Goal: Task Accomplishment & Management: Manage account settings

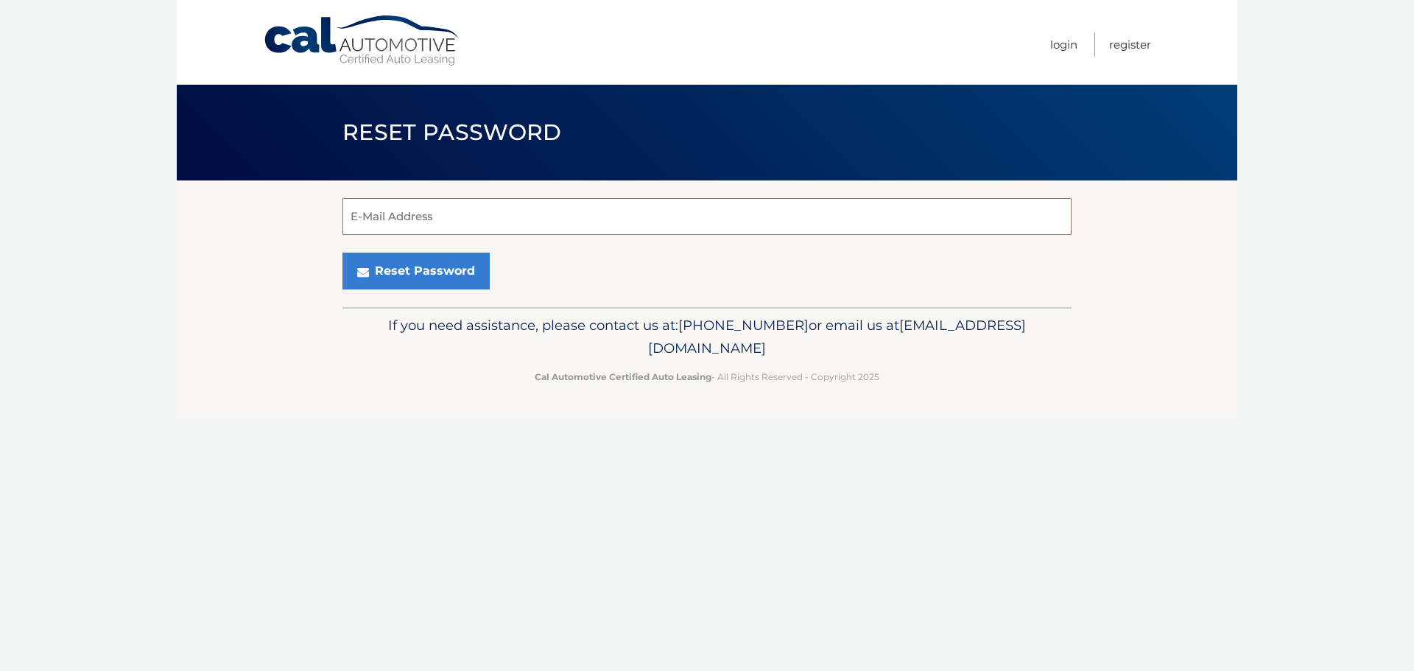
click at [418, 212] on input "E-Mail Address" at bounding box center [706, 216] width 729 height 37
type input "ashleymbuettner@gmail.com"
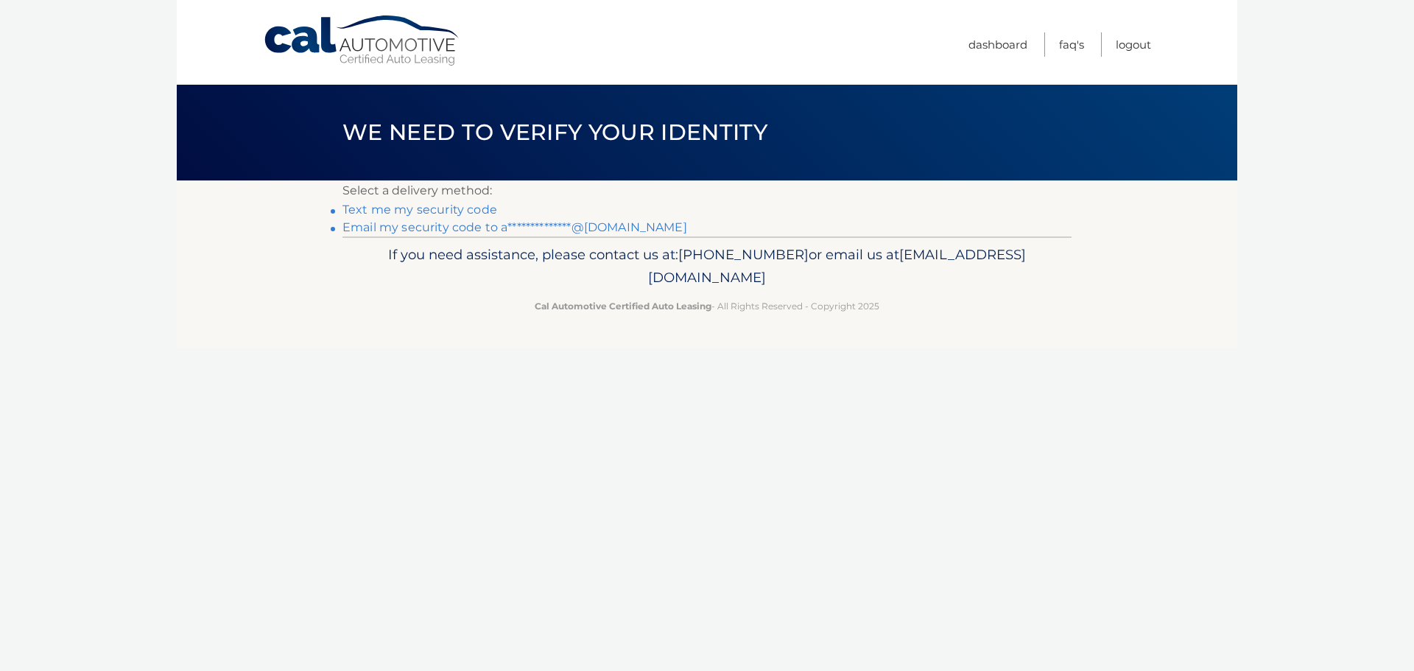
click at [463, 223] on link "**********" at bounding box center [514, 227] width 345 height 14
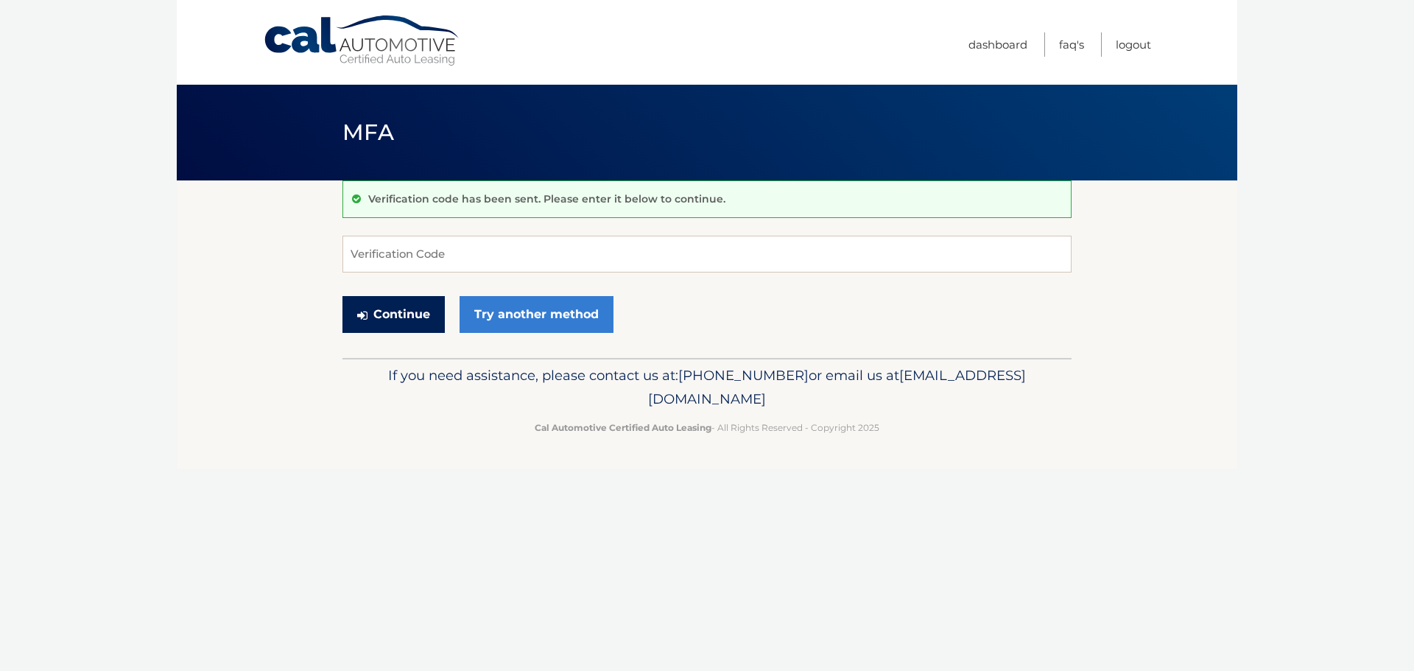
click at [418, 323] on button "Continue" at bounding box center [393, 314] width 102 height 37
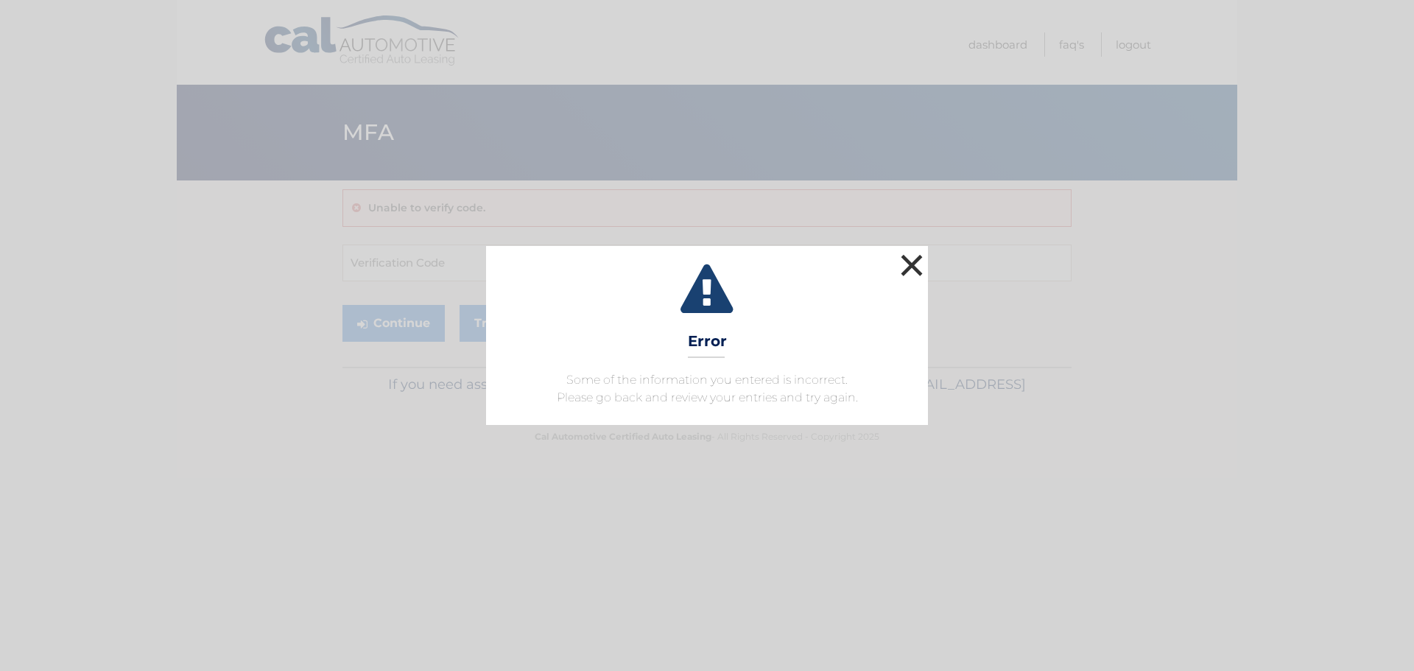
click at [914, 268] on button "×" at bounding box center [911, 264] width 29 height 29
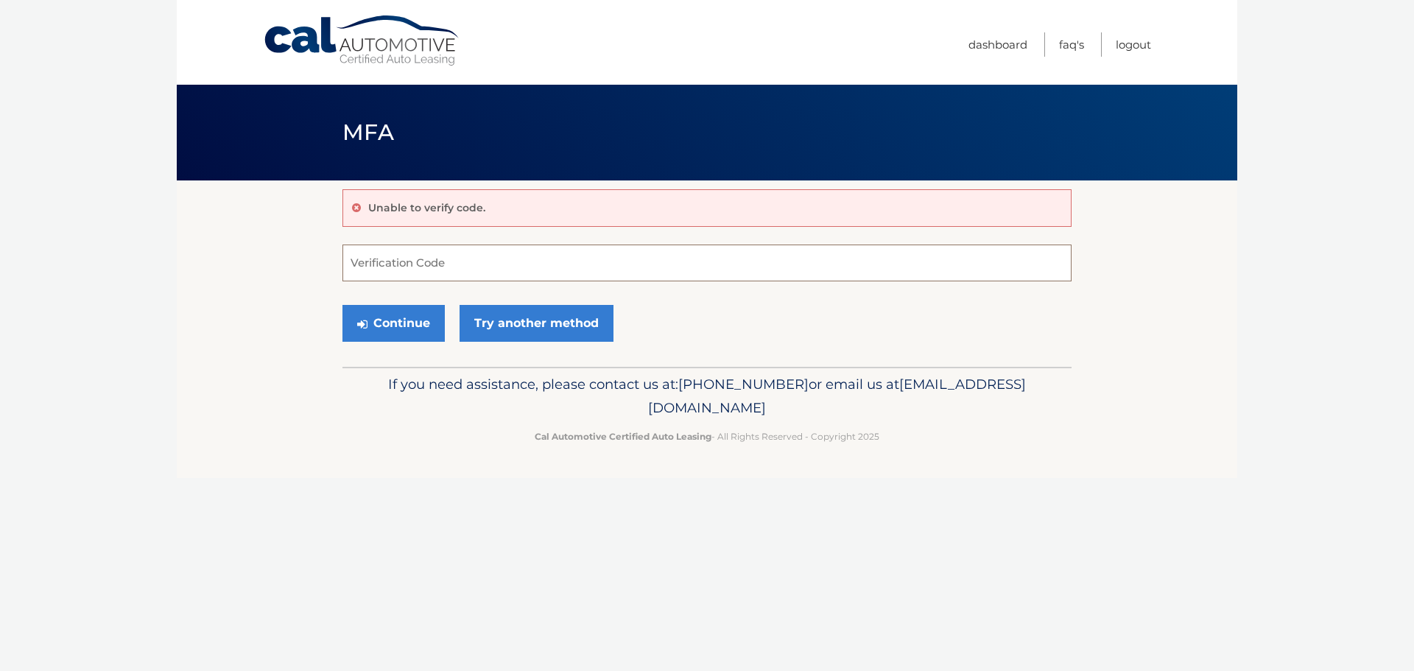
click at [575, 267] on input "Verification Code" at bounding box center [706, 262] width 729 height 37
paste input "638064"
type input "638064"
click at [412, 323] on button "Continue" at bounding box center [393, 323] width 102 height 37
click at [400, 323] on button "Continue" at bounding box center [393, 323] width 102 height 37
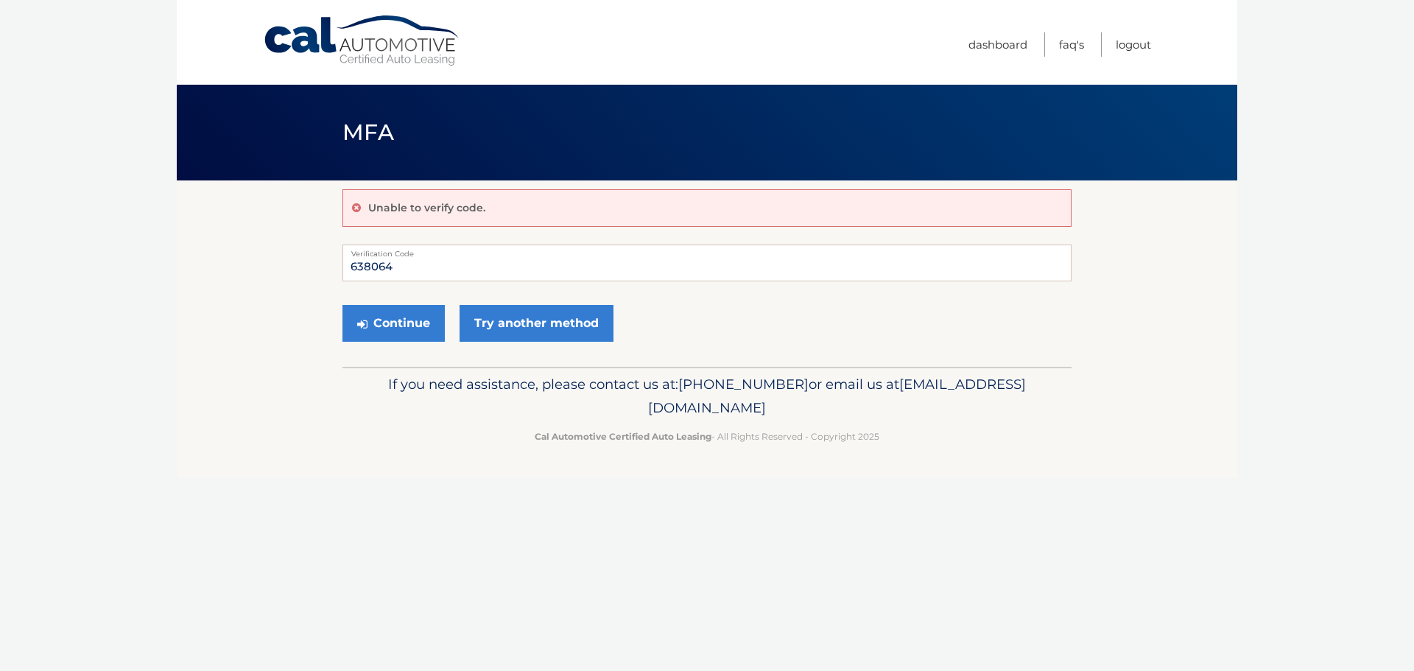
click at [350, 474] on footer "If you need assistance, please contact us at: 609-807-3200 or email us at Custo…" at bounding box center [707, 423] width 1060 height 112
click at [568, 336] on link "Try another method" at bounding box center [537, 323] width 154 height 37
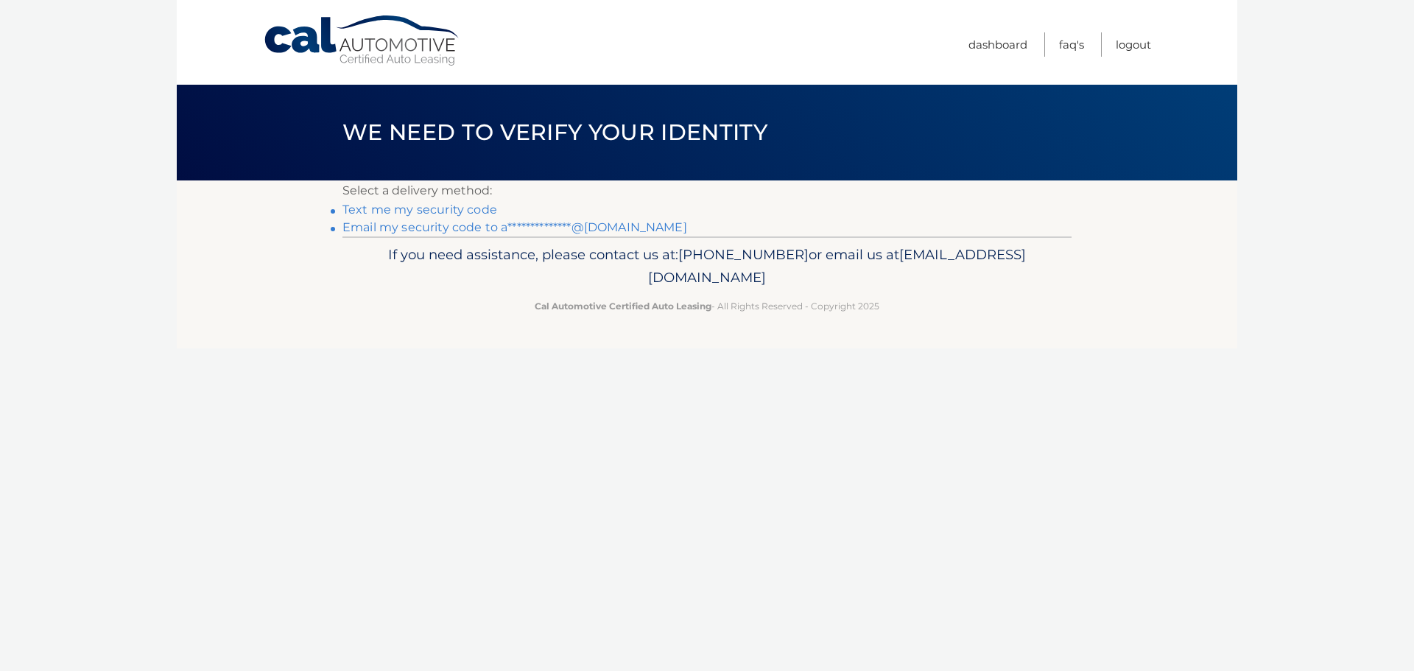
click at [444, 212] on link "Text me my security code" at bounding box center [419, 210] width 155 height 14
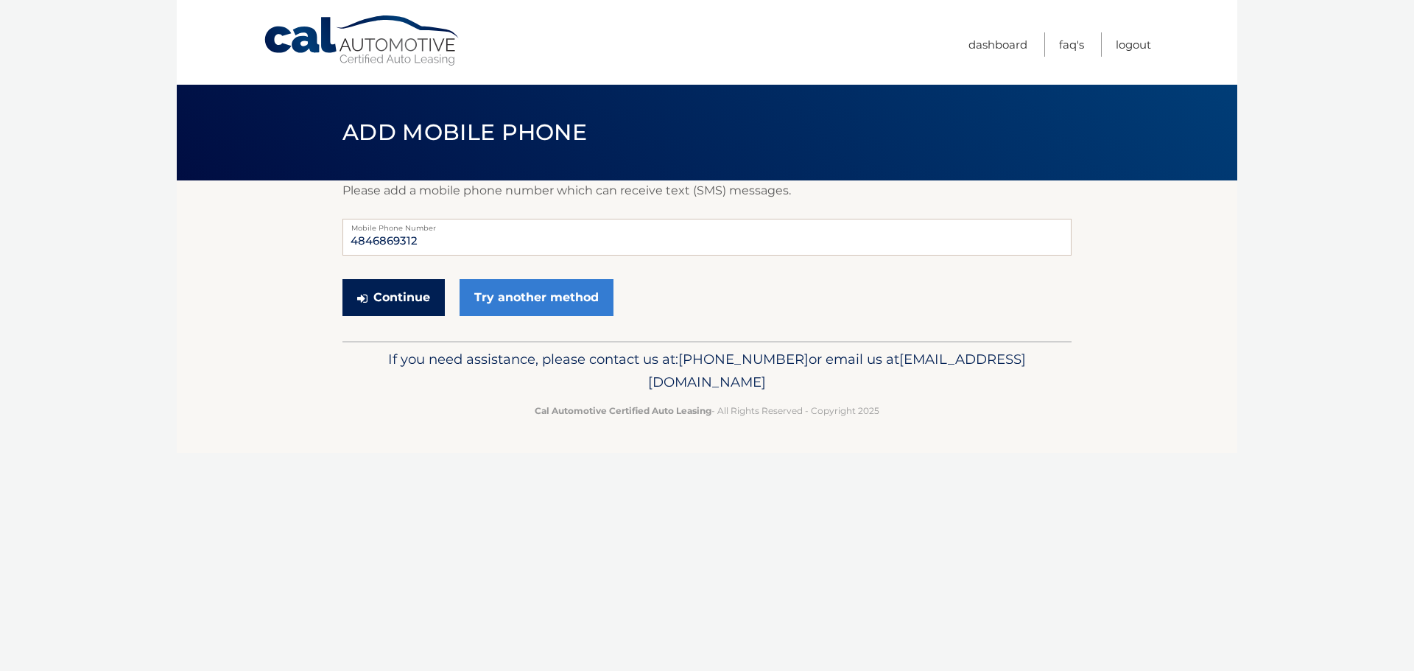
click at [423, 297] on button "Continue" at bounding box center [393, 297] width 102 height 37
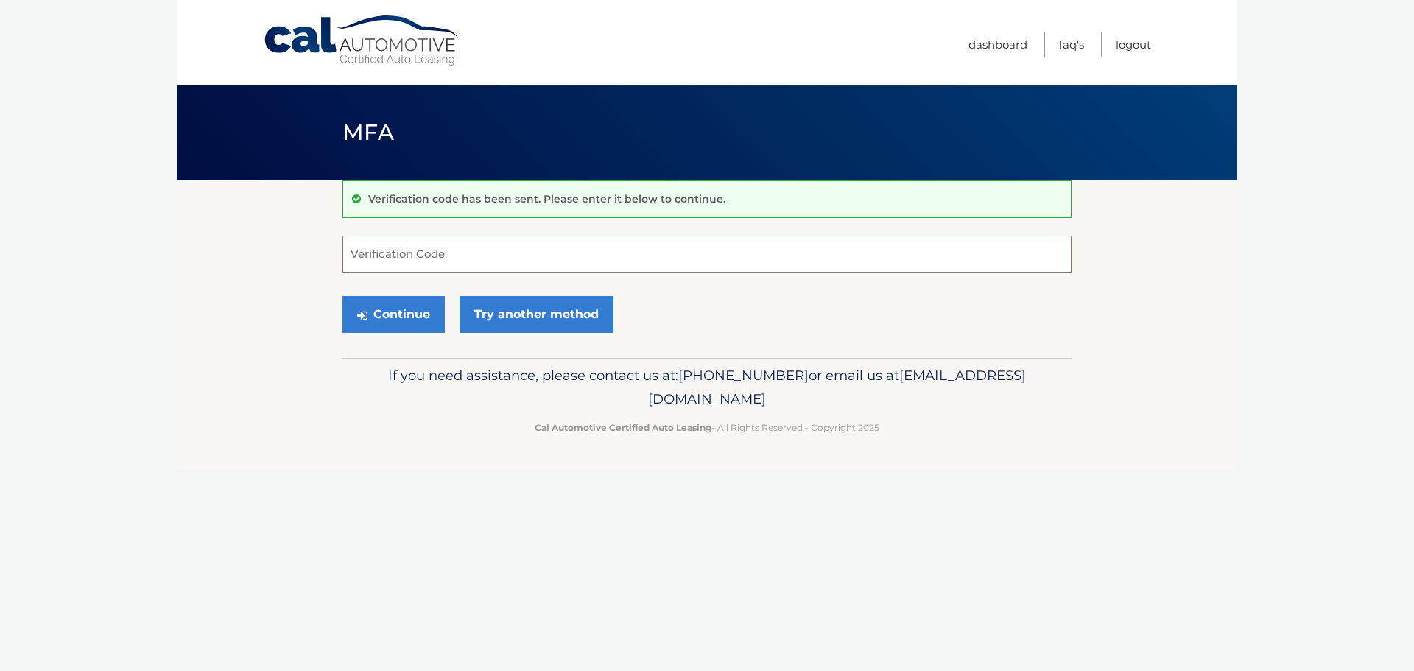
click at [377, 254] on input "Verification Code" at bounding box center [706, 254] width 729 height 37
type input "815047"
click at [415, 324] on button "Continue" at bounding box center [393, 314] width 102 height 37
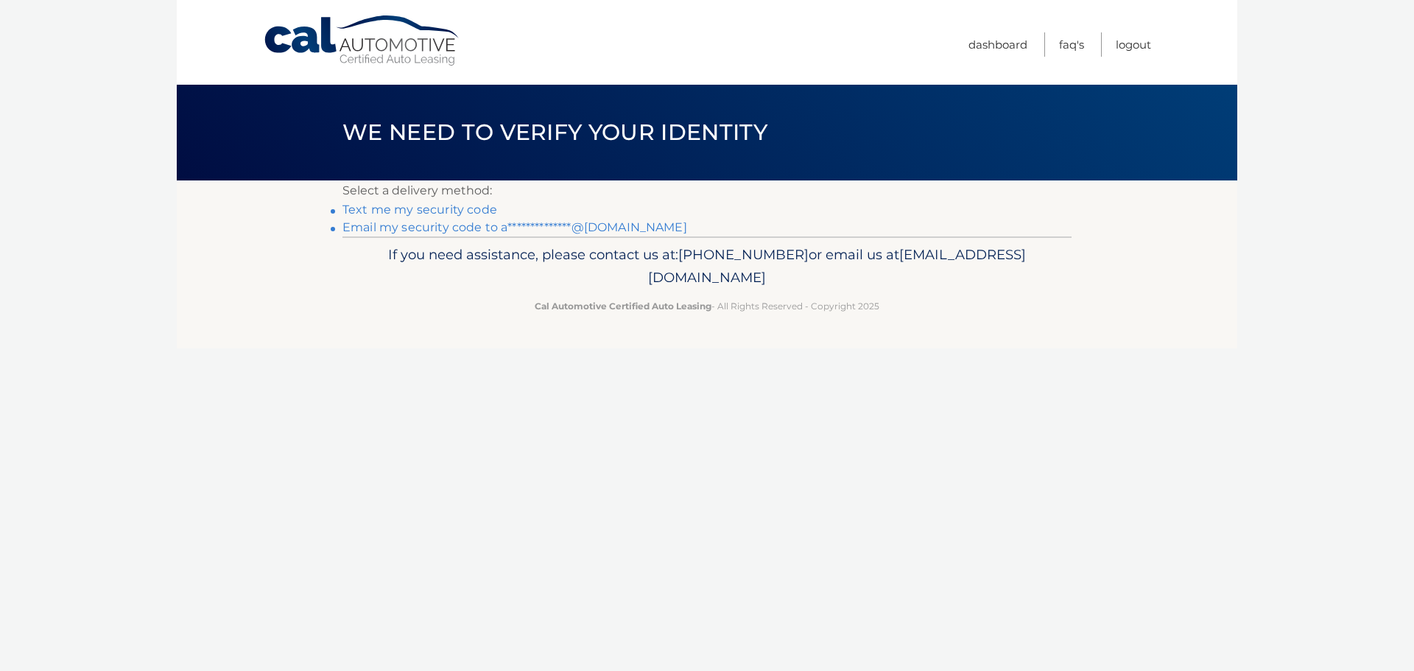
click at [510, 232] on link "**********" at bounding box center [514, 227] width 345 height 14
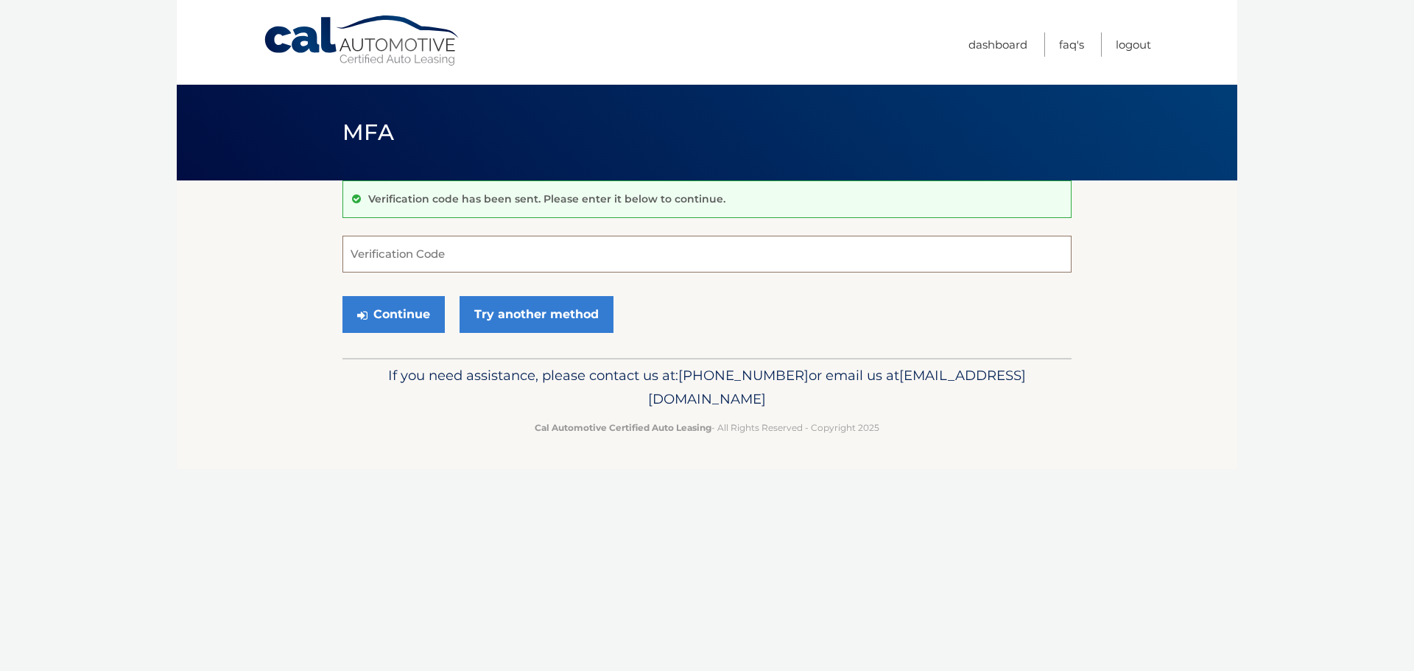
click at [485, 258] on input "Verification Code" at bounding box center [706, 254] width 729 height 37
paste input "491691"
click at [401, 318] on button "Continue" at bounding box center [393, 314] width 102 height 37
drag, startPoint x: 412, startPoint y: 254, endPoint x: 331, endPoint y: 255, distance: 81.0
click at [331, 255] on section "Verification code has been sent. Please enter it below to continue. 491691 Veri…" at bounding box center [707, 268] width 1060 height 177
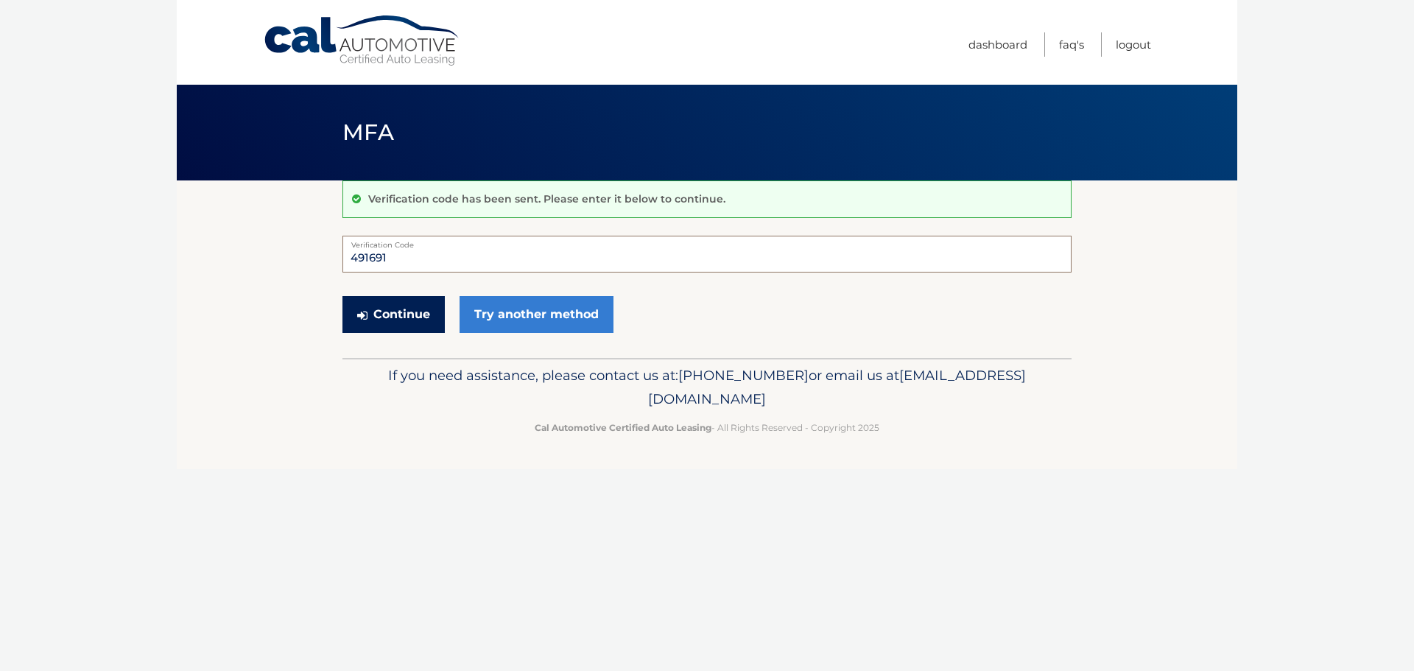
type input "491691"
click at [381, 320] on button "Continue" at bounding box center [393, 314] width 102 height 37
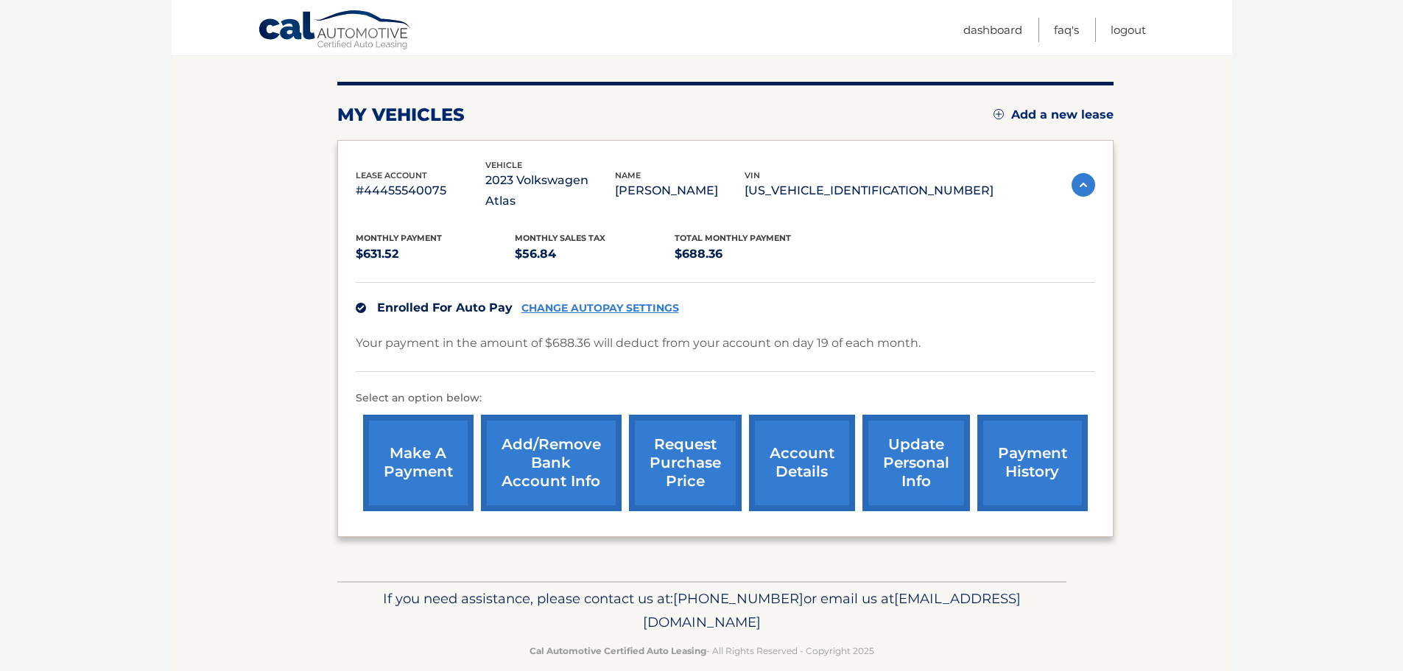
scroll to position [166, 0]
click at [572, 301] on link "CHANGE AUTOPAY SETTINGS" at bounding box center [600, 307] width 158 height 13
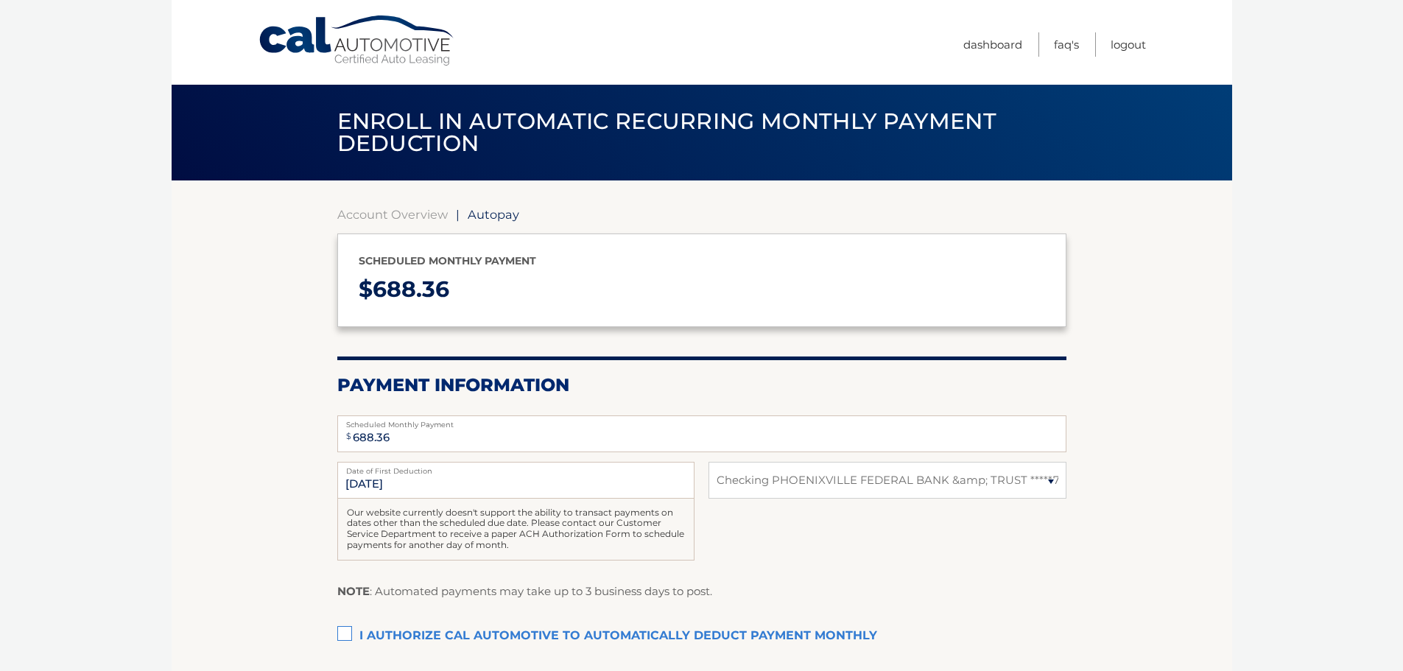
select select "Mjk2YjlhOTQtMWE5ZC00N2NkLWJlODEtMjkzZTYzMzhhMWJm"
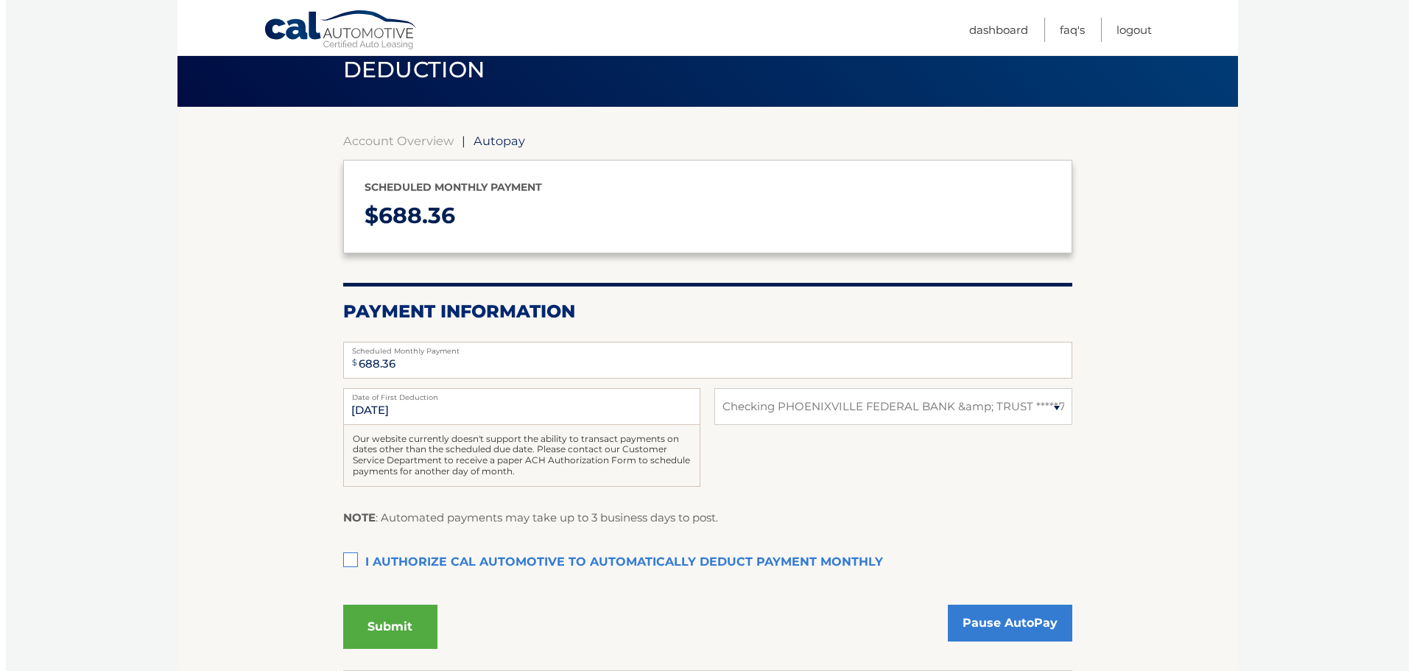
scroll to position [147, 0]
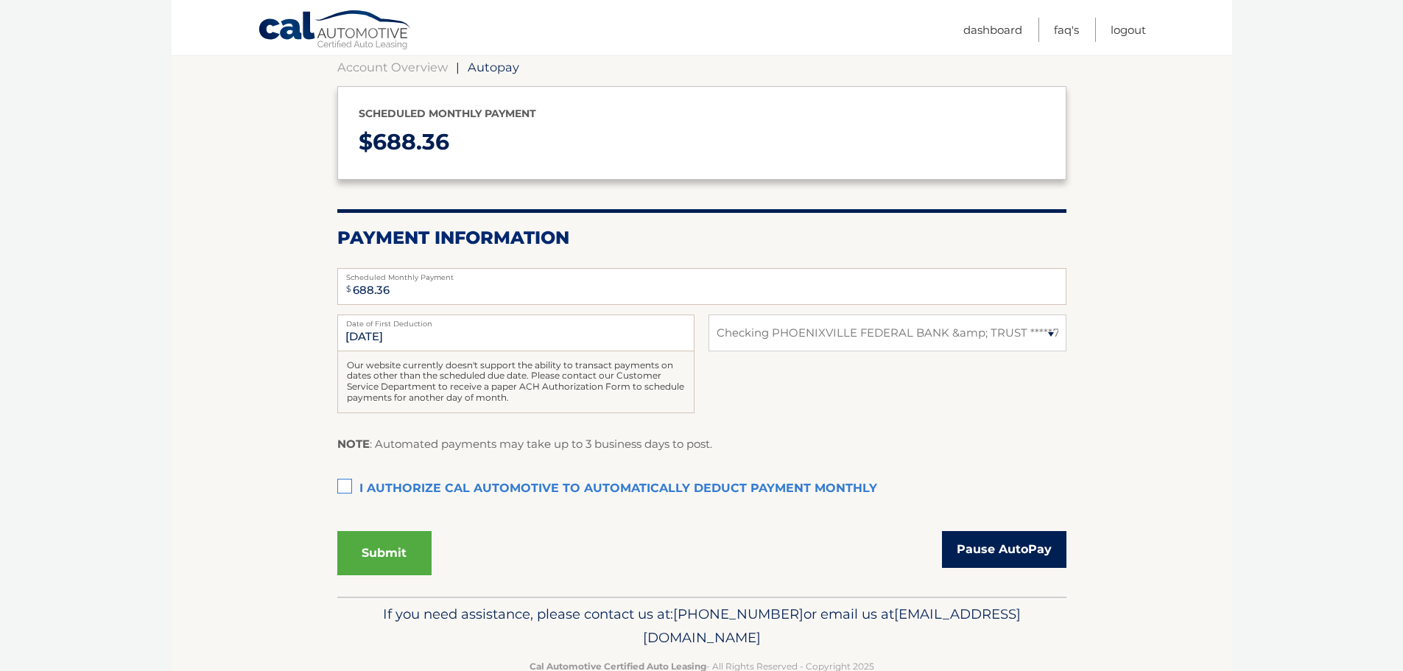
click at [1015, 564] on link "Pause AutoPay" at bounding box center [1004, 549] width 124 height 37
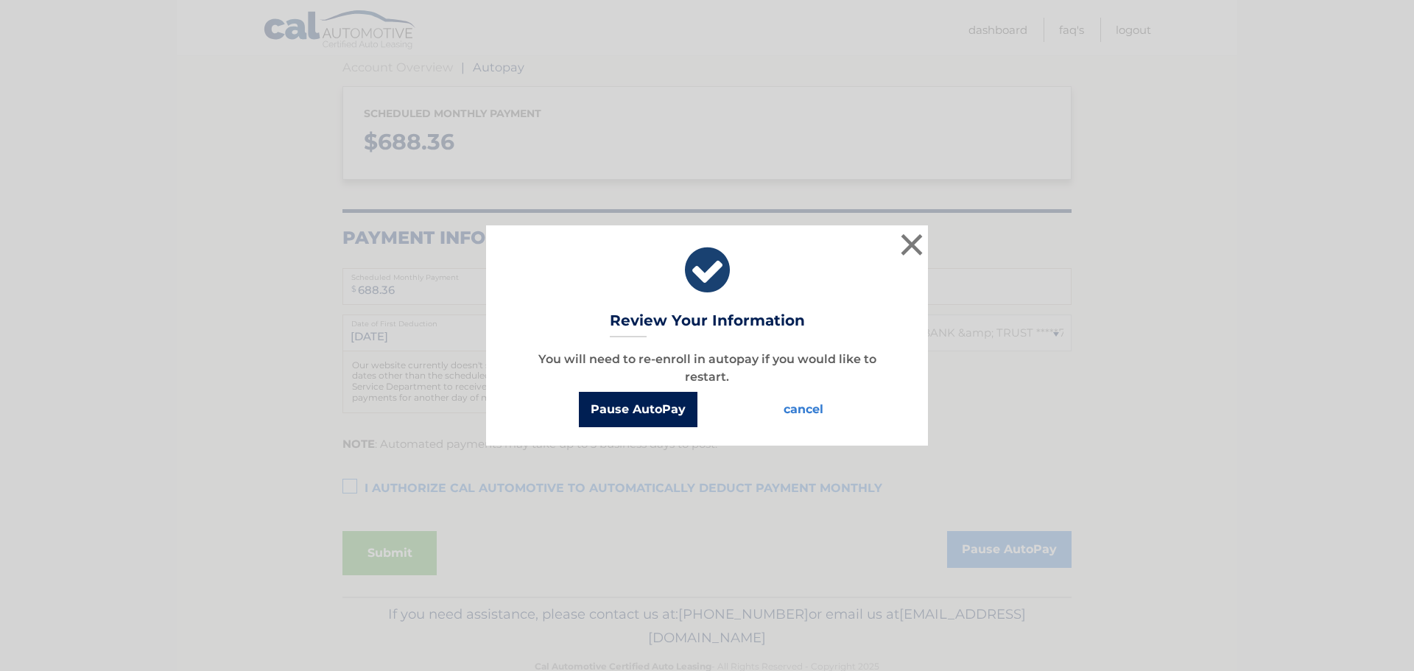
click at [634, 399] on button "Pause AutoPay" at bounding box center [638, 409] width 119 height 35
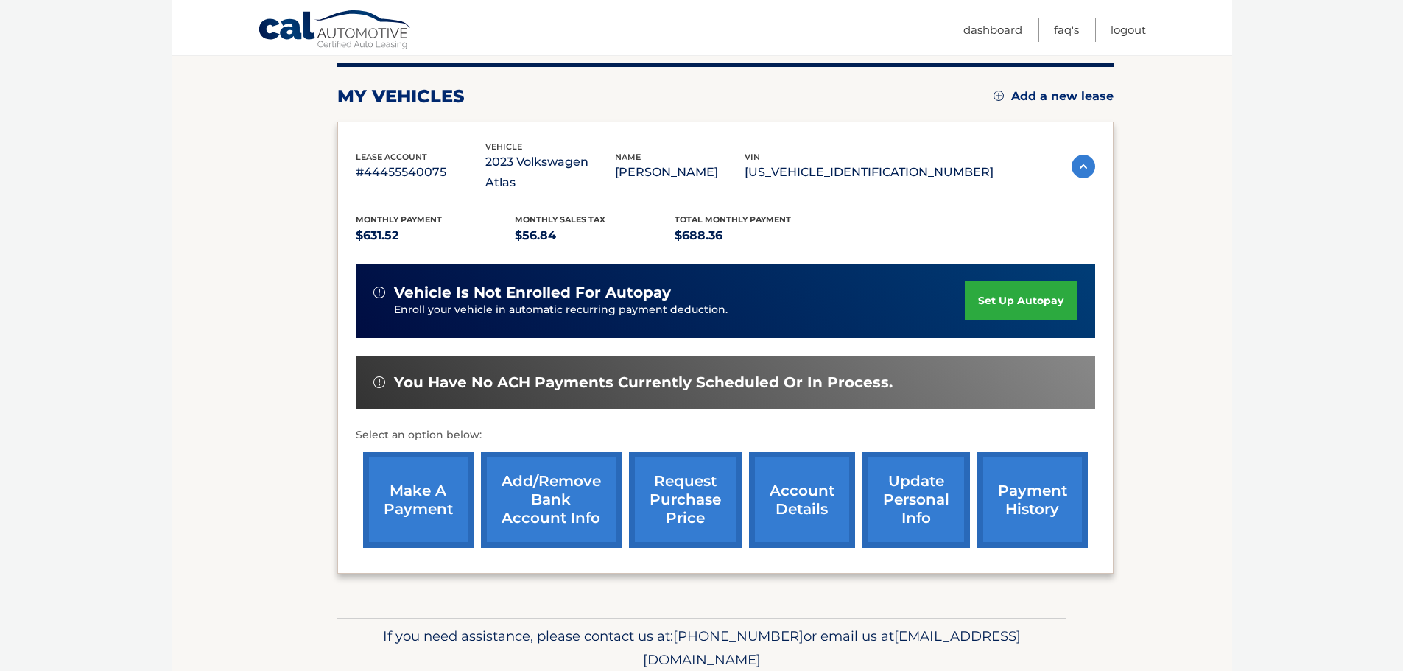
scroll to position [222, 0]
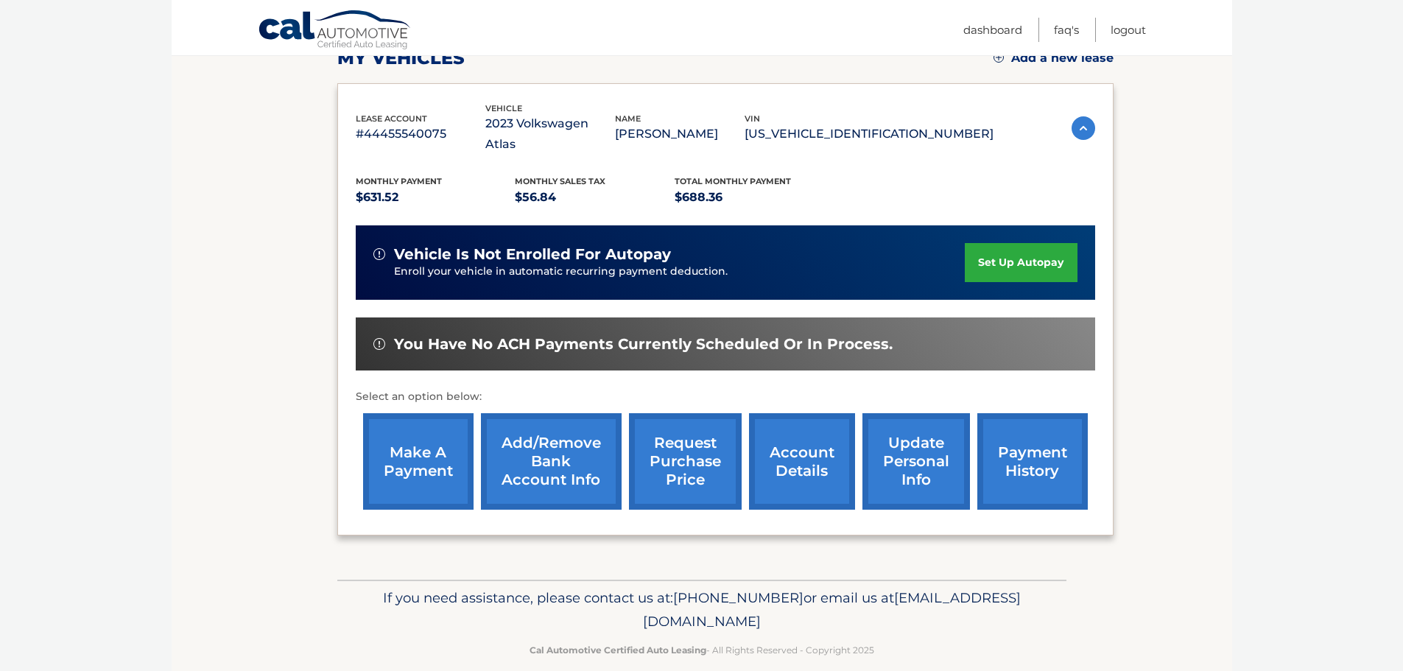
click at [780, 453] on link "account details" at bounding box center [802, 461] width 106 height 96
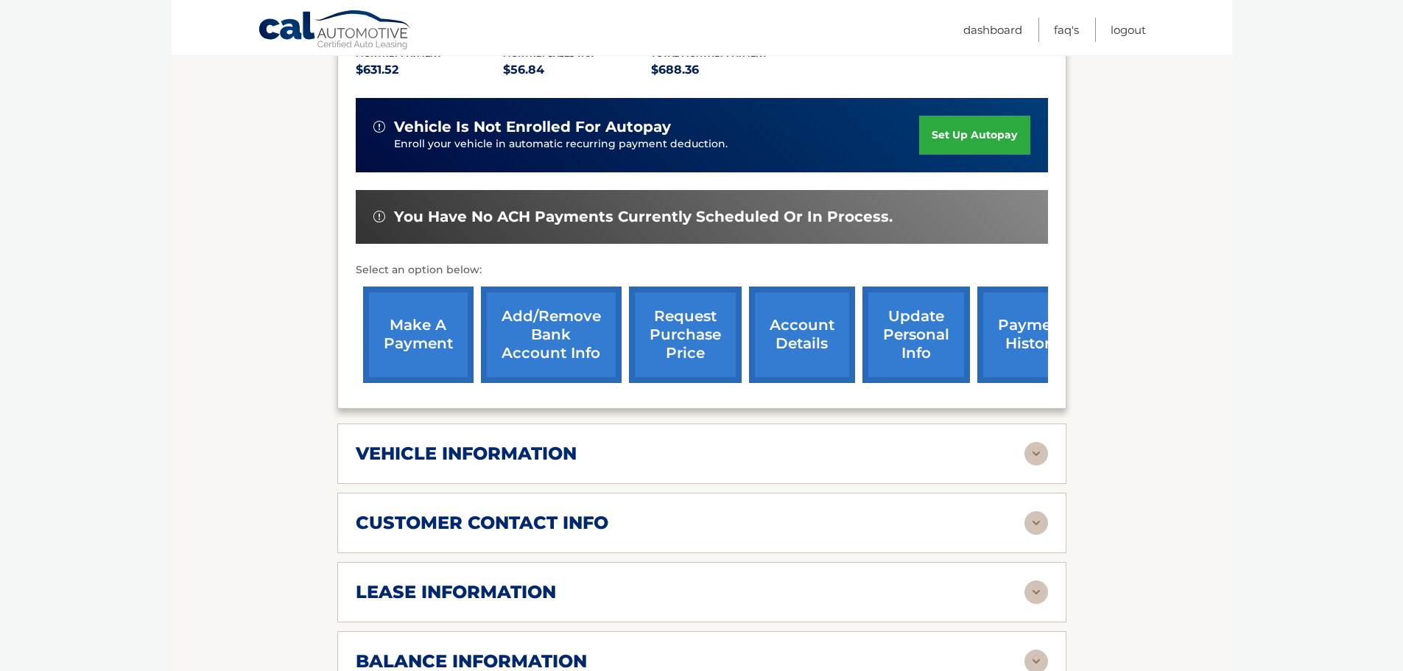
scroll to position [442, 0]
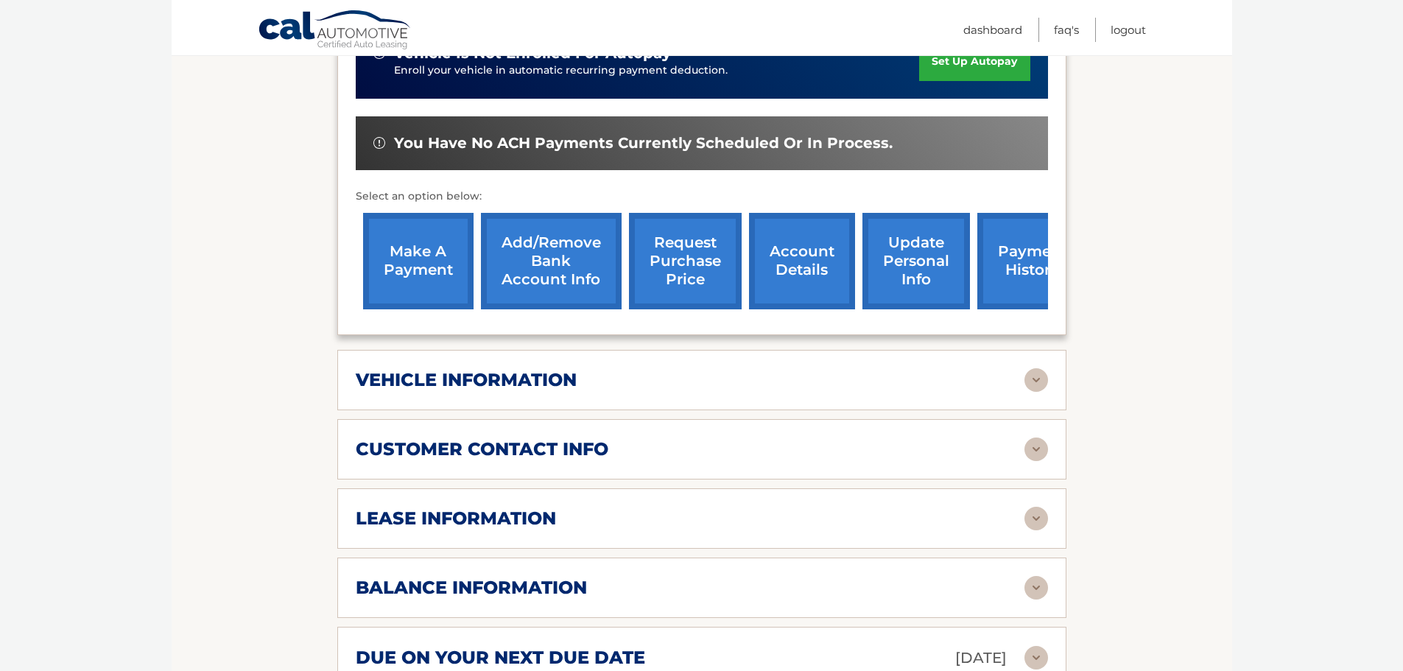
click at [1030, 507] on img at bounding box center [1036, 519] width 24 height 24
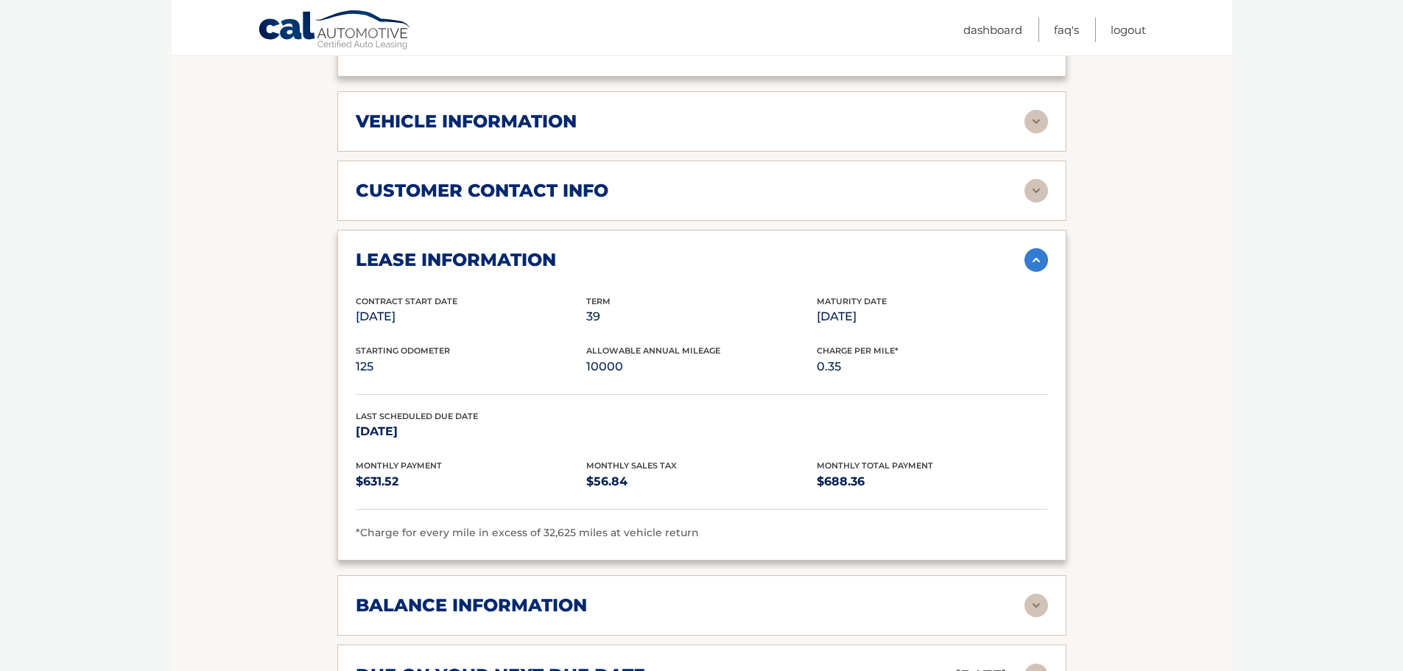
scroll to position [697, 0]
